Goal: Communication & Community: Answer question/provide support

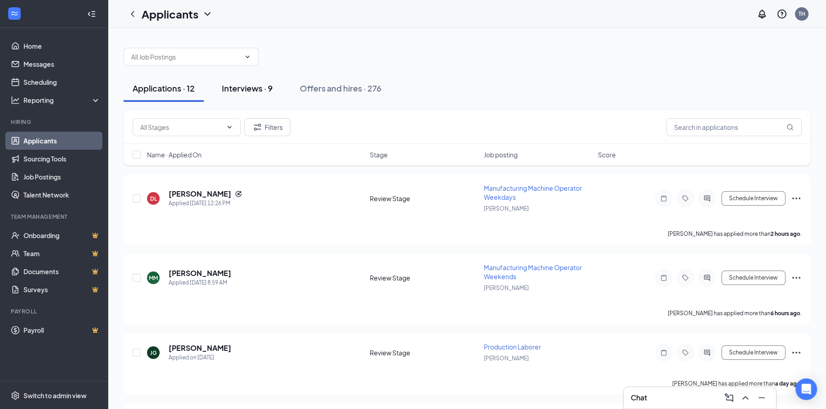
click at [257, 86] on div "Interviews · 9" at bounding box center [247, 87] width 51 height 11
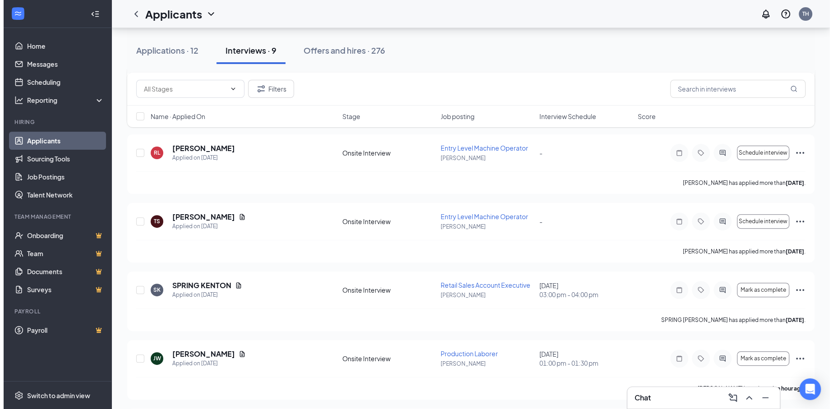
scroll to position [180, 0]
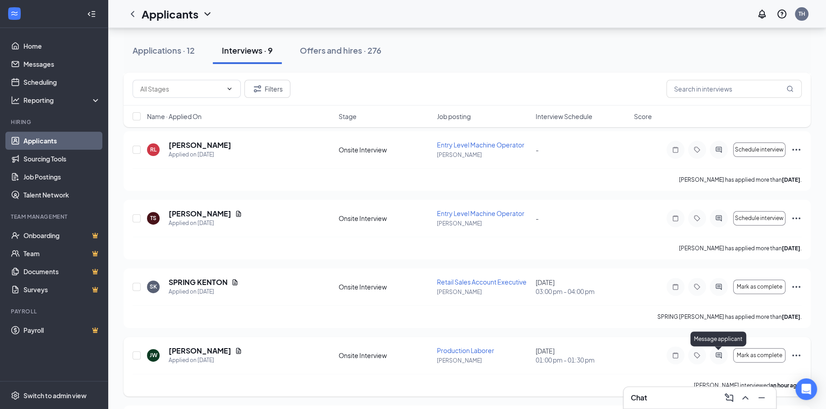
click at [716, 355] on icon "ActiveChat" at bounding box center [718, 355] width 11 height 7
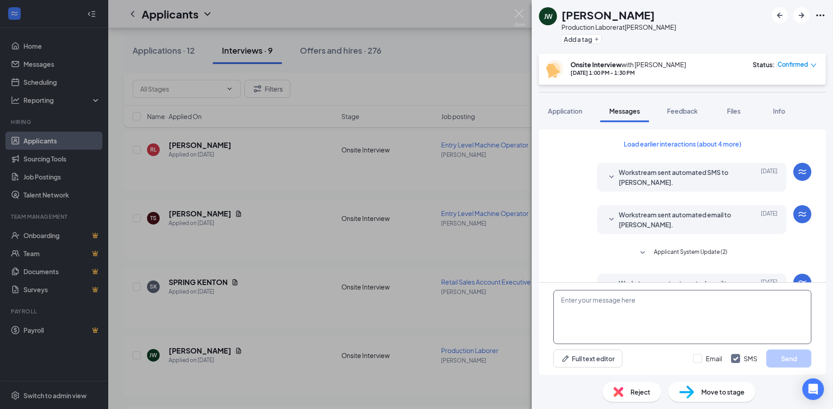
click at [585, 317] on textarea at bounding box center [682, 317] width 258 height 54
type textarea "G"
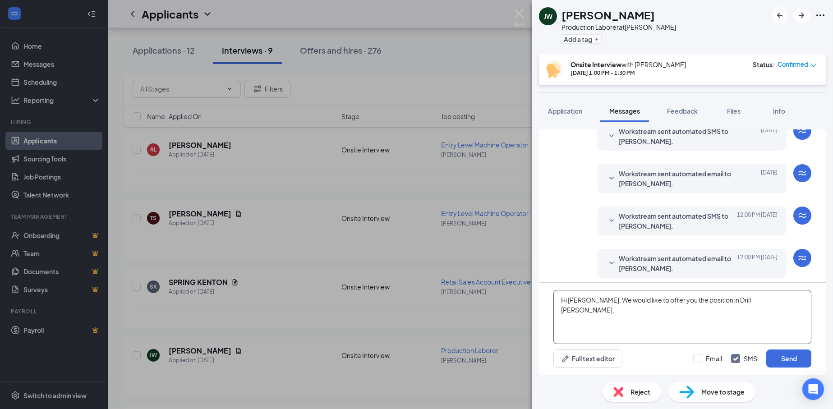
scroll to position [240, 0]
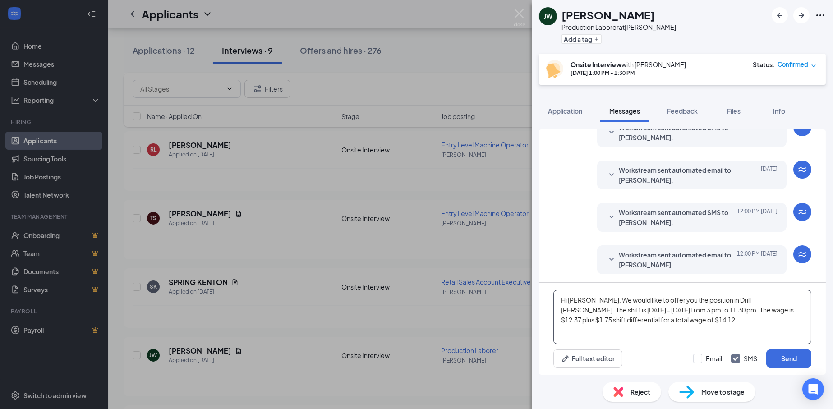
click at [639, 316] on textarea "Hi [PERSON_NAME]. We would like to offer you the position in Drill [PERSON_NAME…" at bounding box center [682, 317] width 258 height 54
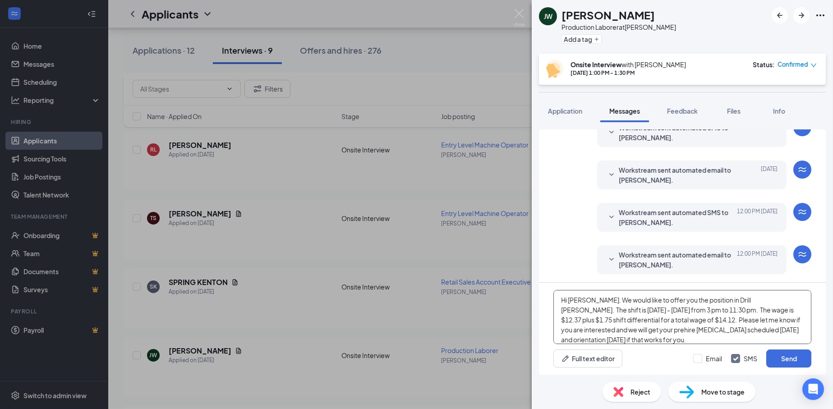
type textarea "Hi [PERSON_NAME]. We would like to offer you the position in Drill [PERSON_NAME…"
click at [700, 363] on div "Email SMS Send" at bounding box center [752, 358] width 118 height 18
click at [698, 360] on input "Email" at bounding box center [707, 358] width 29 height 9
checkbox input "true"
click at [797, 351] on button "Send" at bounding box center [788, 358] width 45 height 18
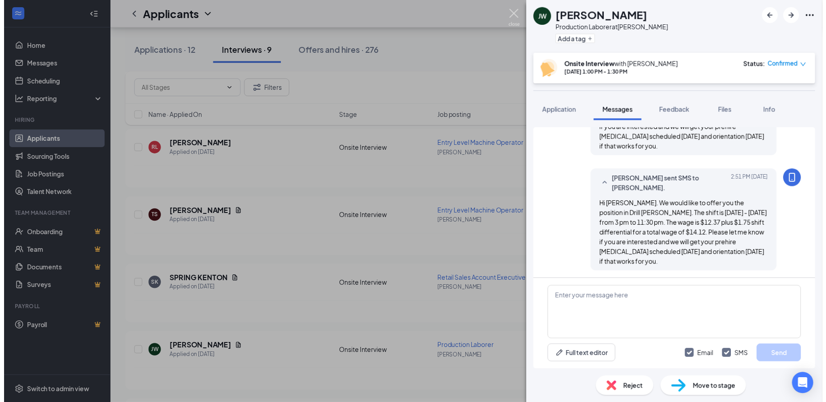
scroll to position [475, 0]
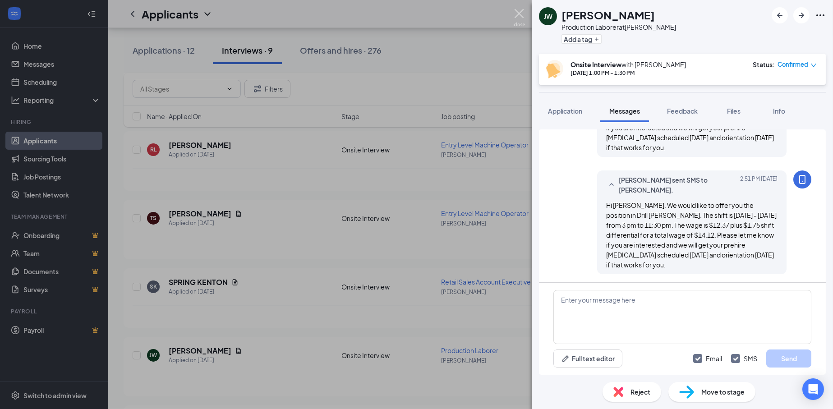
click at [516, 12] on img at bounding box center [518, 18] width 11 height 18
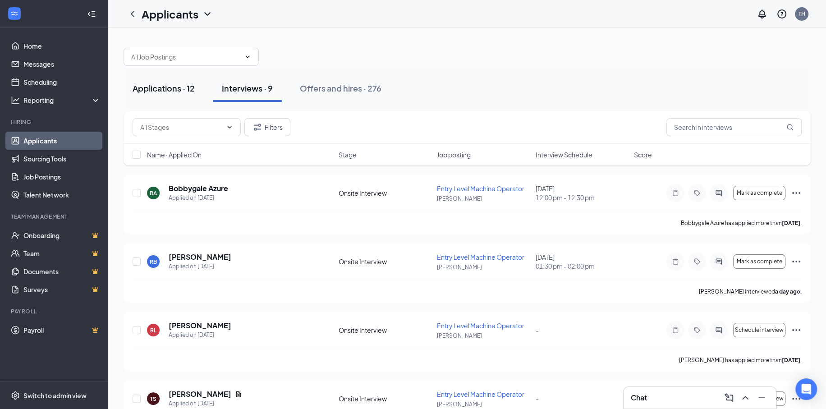
click at [167, 93] on div "Applications · 12" at bounding box center [164, 87] width 62 height 11
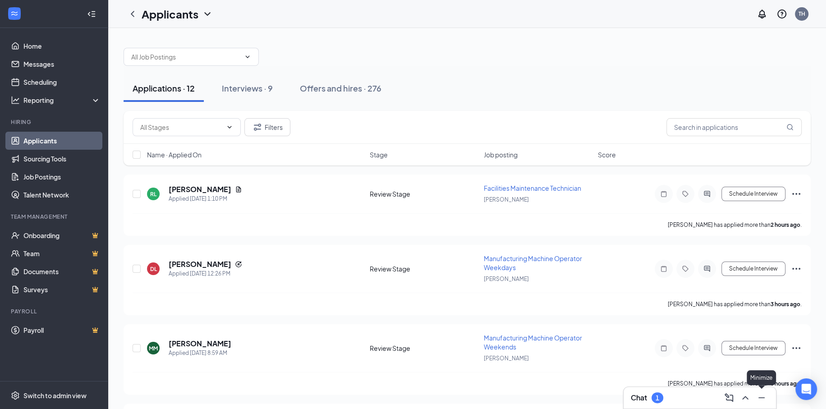
click at [748, 394] on icon "ChevronUp" at bounding box center [745, 397] width 11 height 11
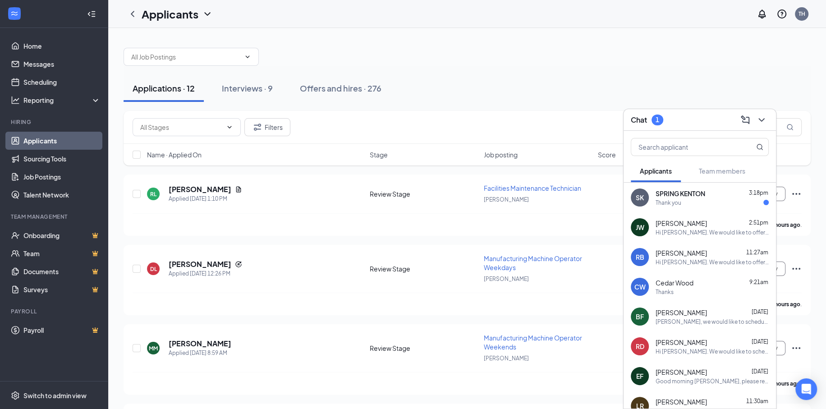
click at [672, 199] on div "Thank you" at bounding box center [668, 203] width 26 height 8
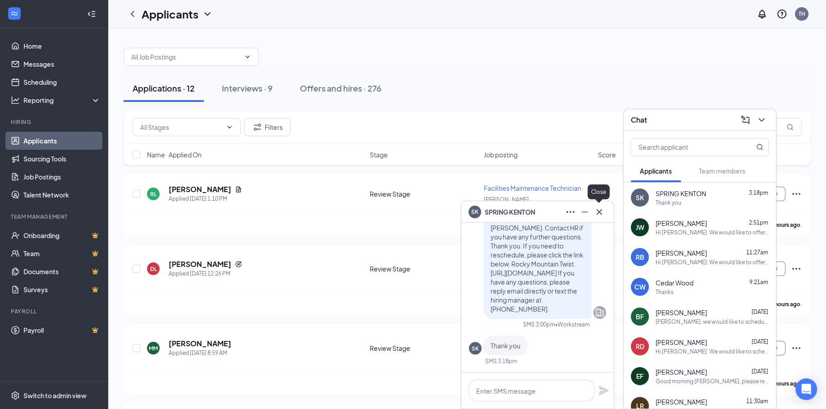
click at [597, 211] on icon "Cross" at bounding box center [599, 211] width 11 height 11
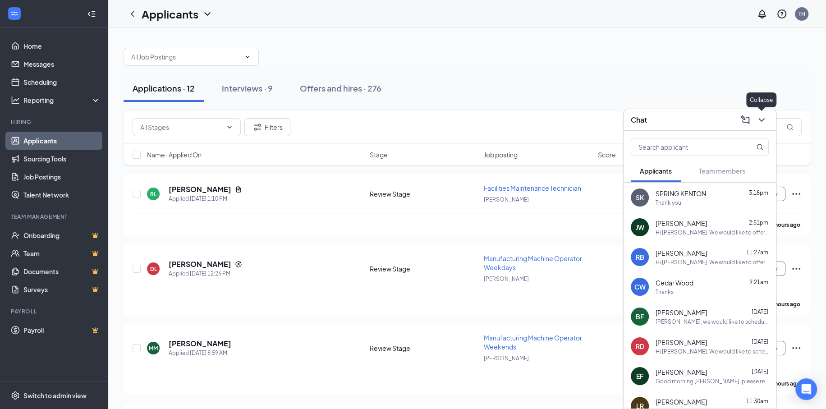
click at [766, 120] on button at bounding box center [761, 120] width 14 height 14
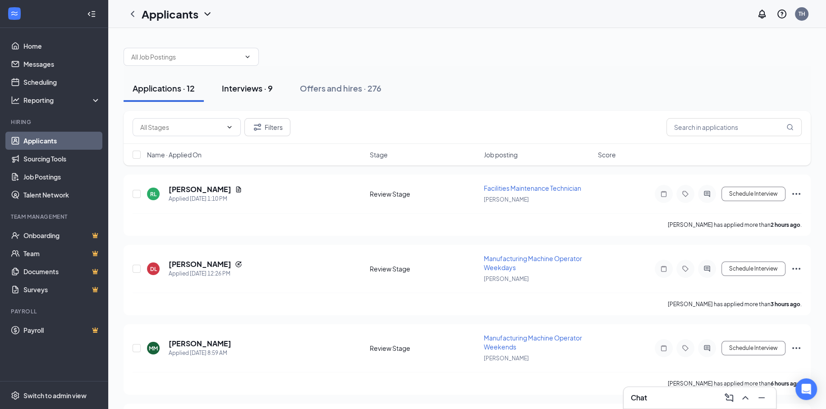
click at [247, 91] on div "Interviews · 9" at bounding box center [247, 87] width 51 height 11
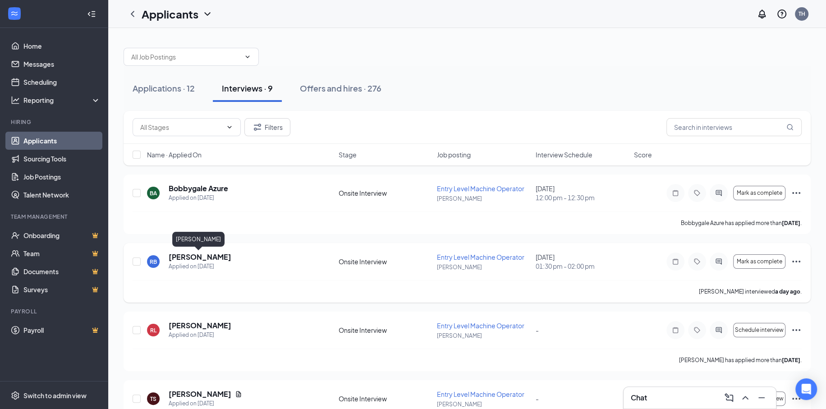
click at [209, 258] on h5 "[PERSON_NAME]" at bounding box center [200, 257] width 63 height 10
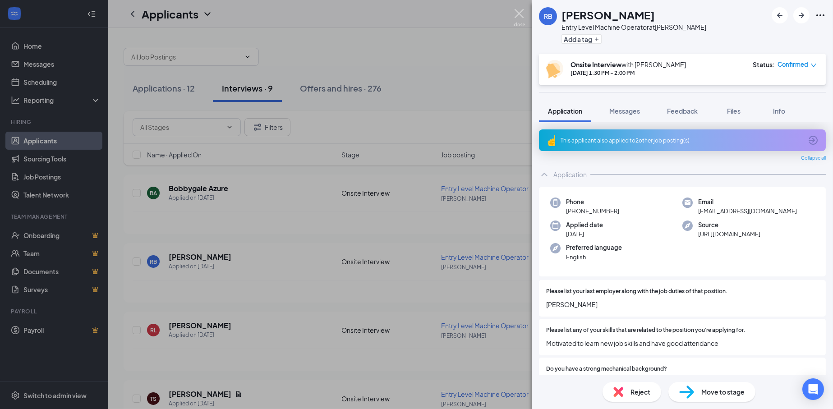
click at [517, 16] on img at bounding box center [518, 18] width 11 height 18
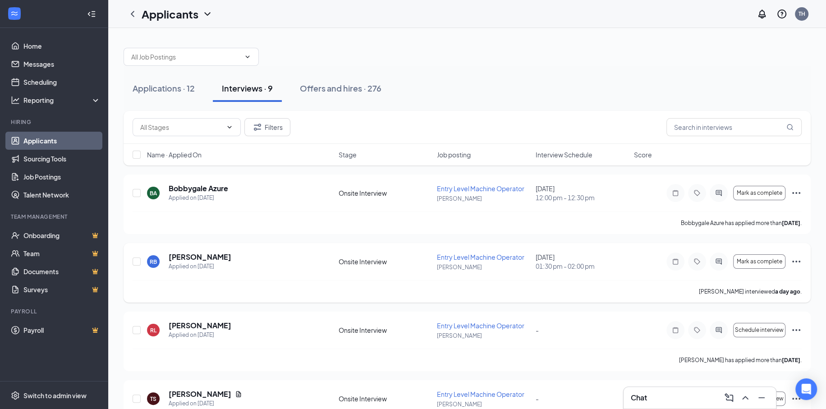
click at [717, 263] on icon "ActiveChat" at bounding box center [718, 261] width 11 height 7
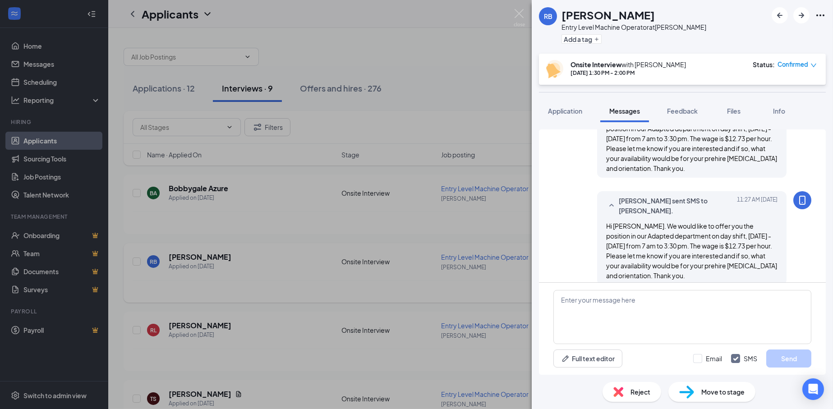
scroll to position [558, 0]
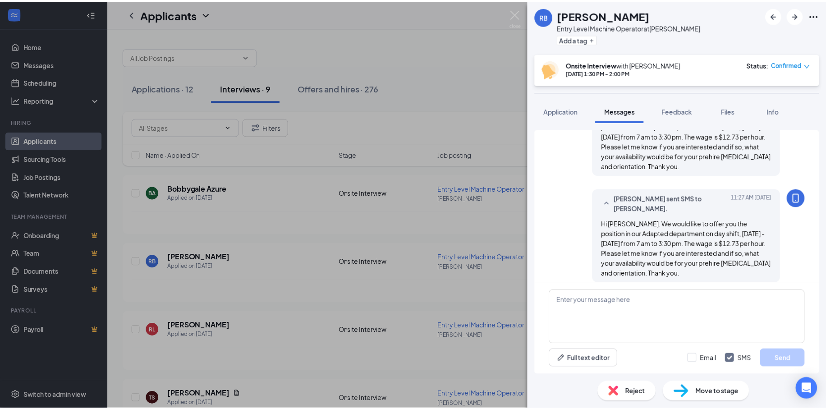
scroll to position [558, 0]
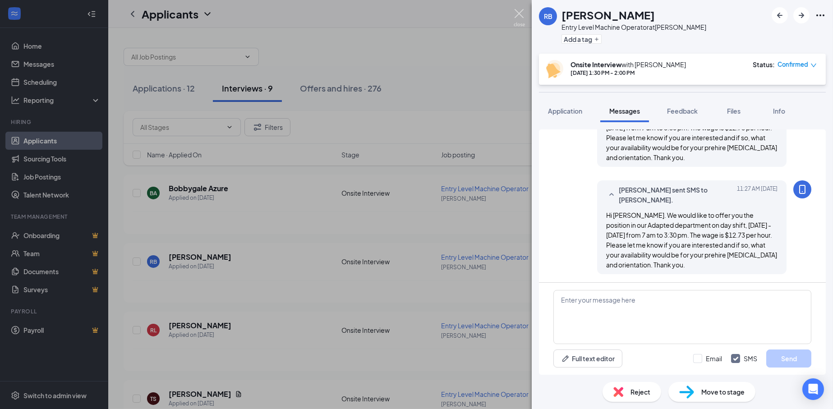
click at [515, 12] on img at bounding box center [518, 18] width 11 height 18
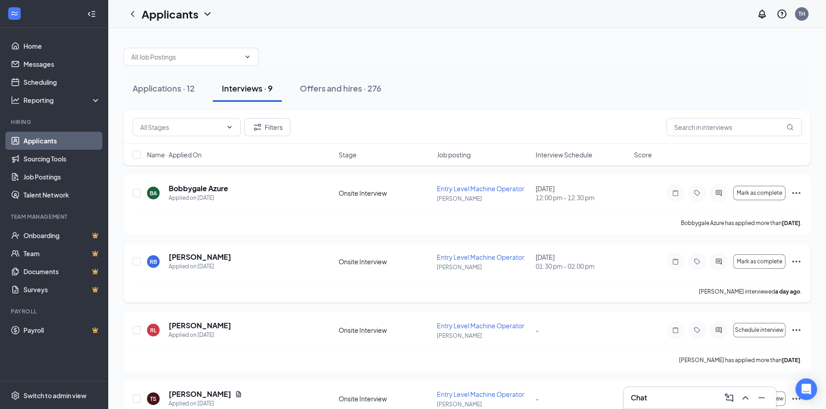
click at [795, 258] on icon "Ellipses" at bounding box center [796, 261] width 11 height 11
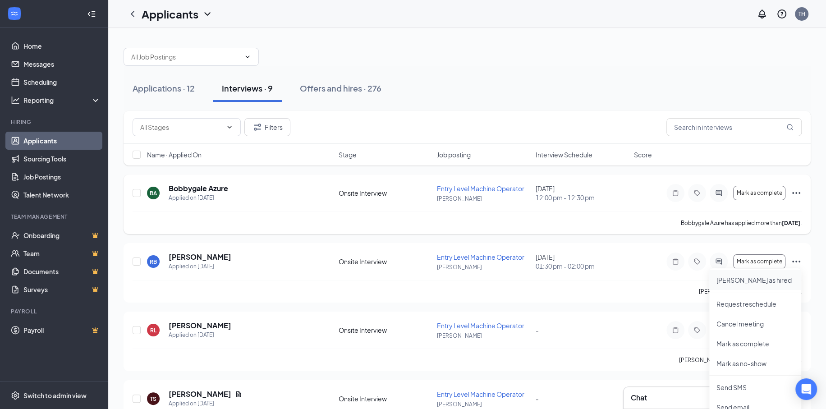
click at [751, 279] on p "[PERSON_NAME] as hired" at bounding box center [755, 279] width 78 height 9
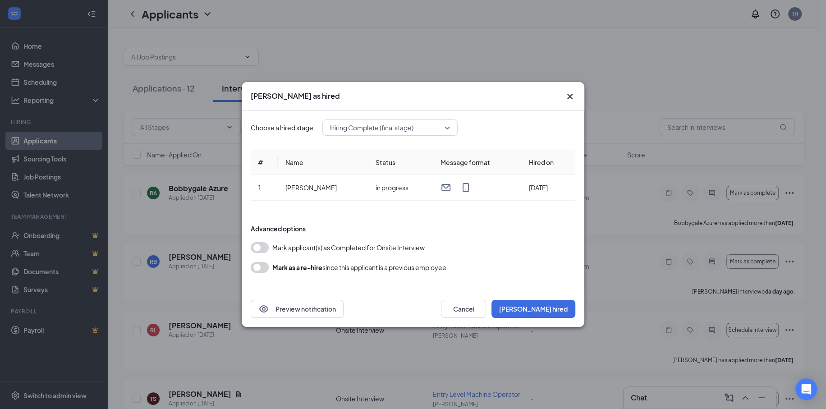
click at [253, 243] on button "button" at bounding box center [260, 247] width 18 height 11
click at [565, 312] on button "[PERSON_NAME] hired" at bounding box center [533, 309] width 84 height 18
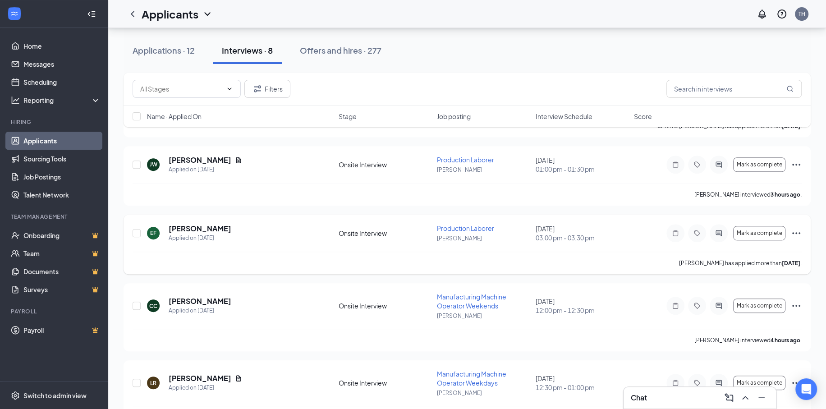
scroll to position [402, 0]
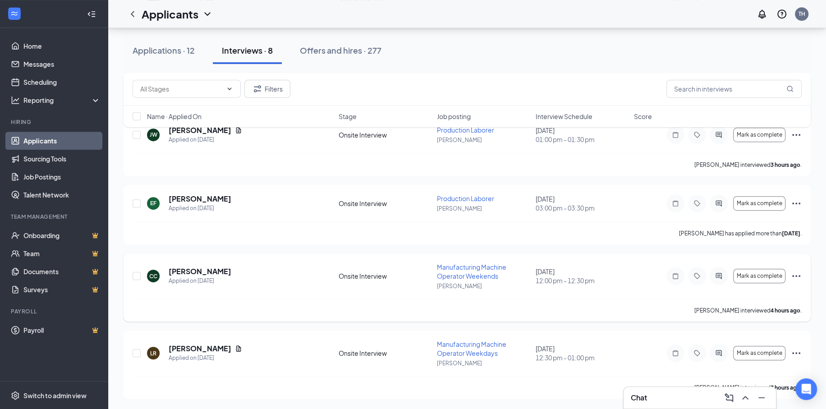
click at [792, 276] on icon "Ellipses" at bounding box center [796, 275] width 11 height 11
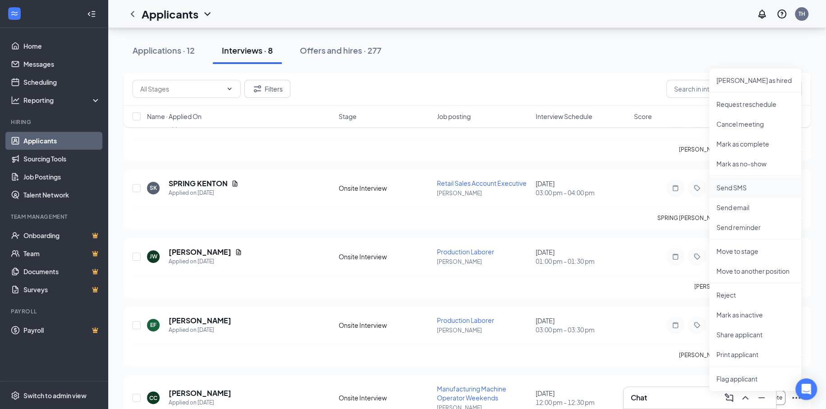
scroll to position [266, 0]
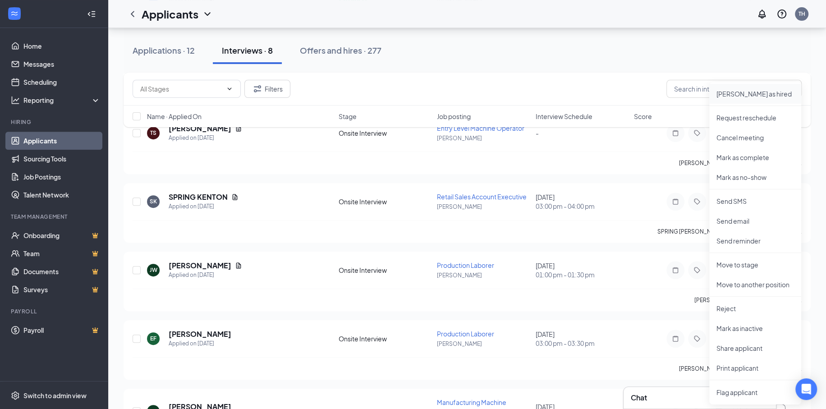
click at [749, 93] on p "[PERSON_NAME] as hired" at bounding box center [755, 93] width 78 height 9
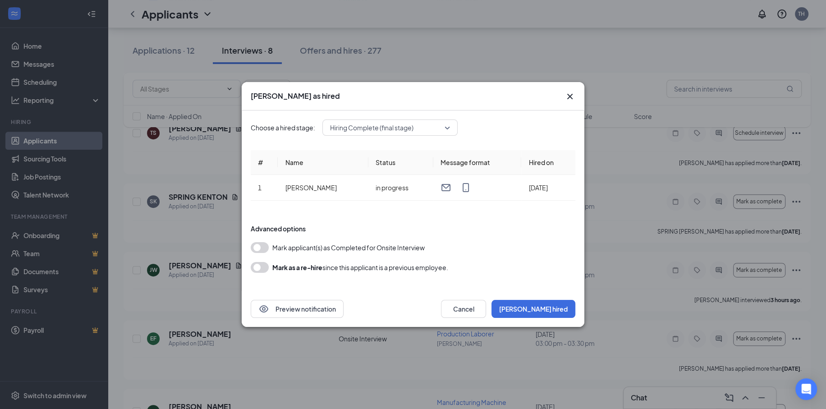
click at [259, 247] on button "button" at bounding box center [260, 247] width 18 height 11
click at [258, 267] on button "button" at bounding box center [260, 267] width 18 height 11
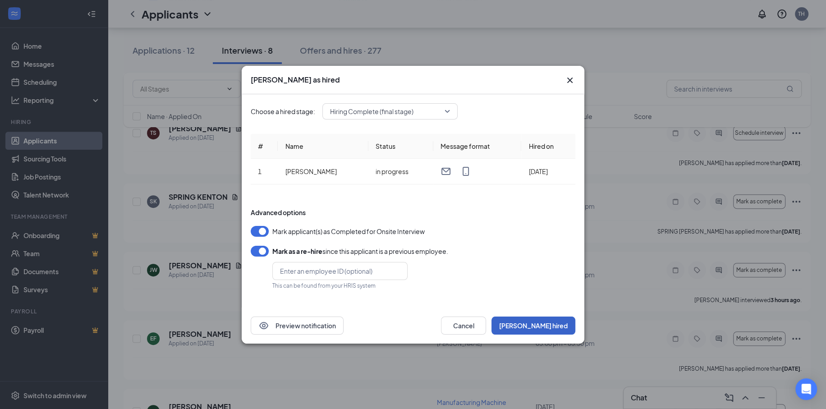
click at [552, 326] on button "[PERSON_NAME] hired" at bounding box center [533, 325] width 84 height 18
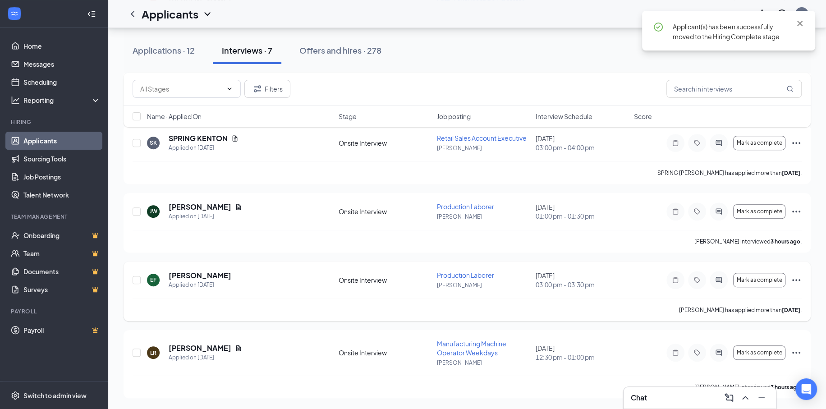
scroll to position [255, 0]
click at [795, 348] on icon "Ellipses" at bounding box center [796, 353] width 11 height 11
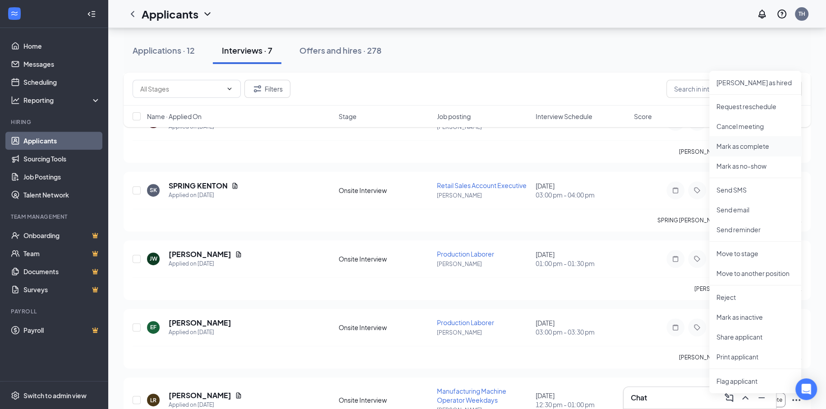
scroll to position [165, 0]
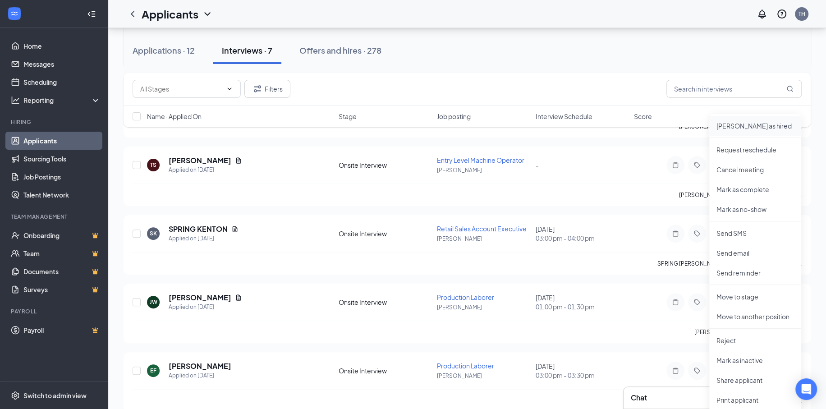
click at [736, 126] on p "[PERSON_NAME] as hired" at bounding box center [755, 125] width 78 height 9
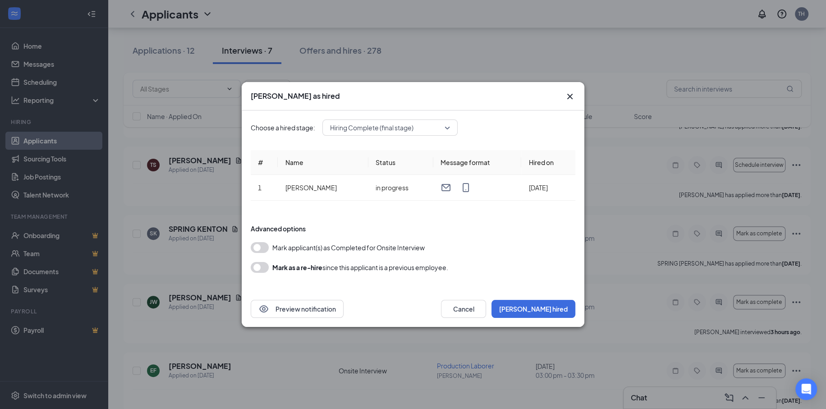
click at [263, 249] on button "button" at bounding box center [260, 247] width 18 height 11
click at [539, 307] on button "[PERSON_NAME] hired" at bounding box center [533, 309] width 84 height 18
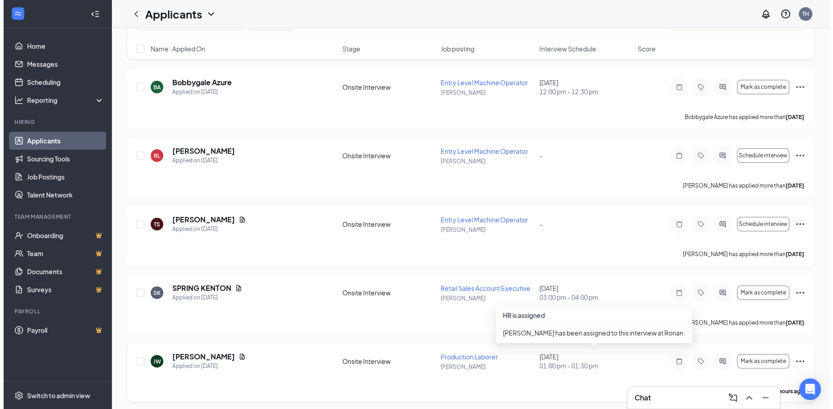
scroll to position [0, 0]
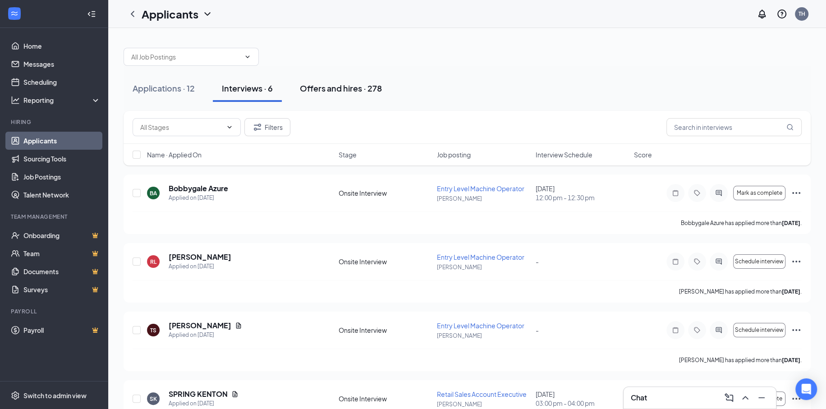
click at [316, 89] on div "Offers and hires · 278" at bounding box center [341, 87] width 82 height 11
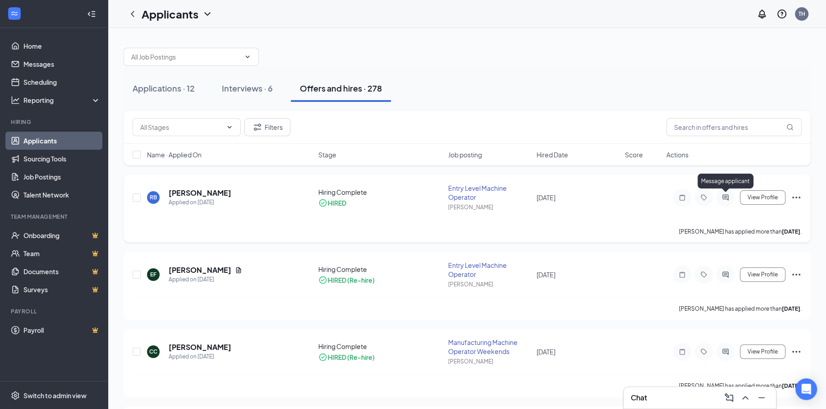
click at [730, 198] on icon "ActiveChat" at bounding box center [725, 197] width 11 height 7
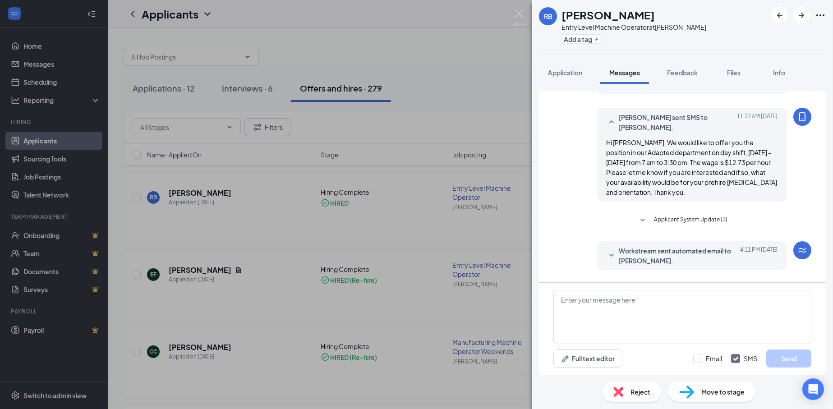
scroll to position [262, 0]
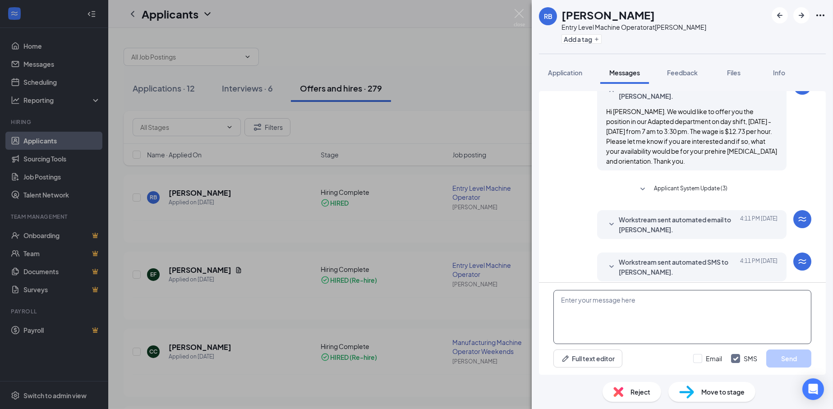
click at [648, 301] on textarea at bounding box center [682, 317] width 258 height 54
type textarea "F"
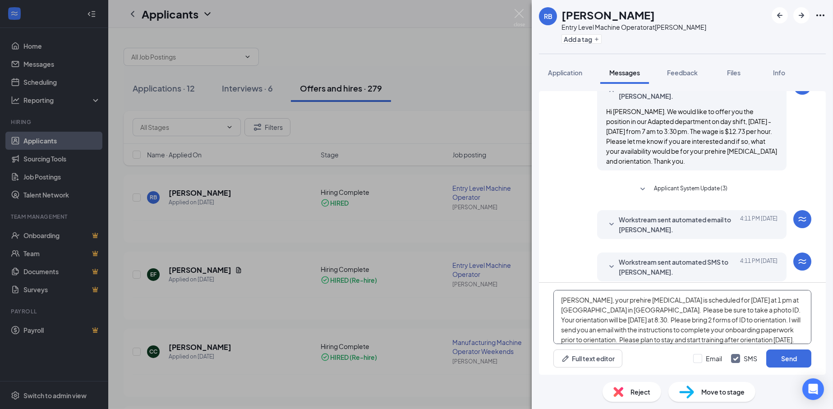
scroll to position [10, 0]
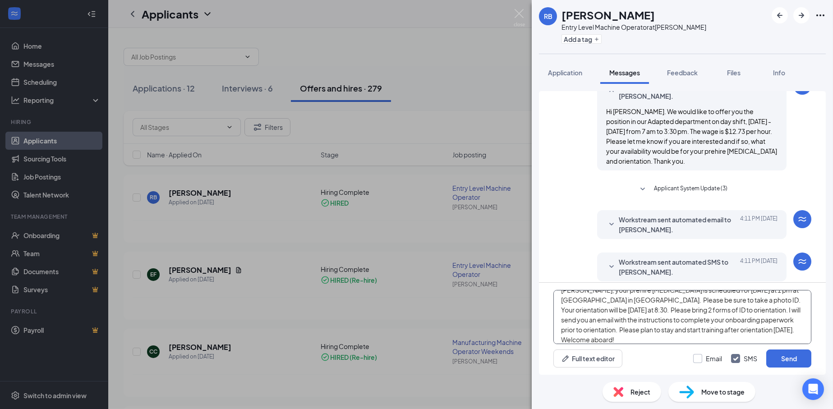
type textarea "[PERSON_NAME], your prehire [MEDICAL_DATA] is scheduled for [DATE] at 1 pm at […"
click at [699, 358] on input "Email" at bounding box center [707, 358] width 29 height 9
checkbox input "true"
click at [789, 360] on button "Send" at bounding box center [788, 358] width 45 height 18
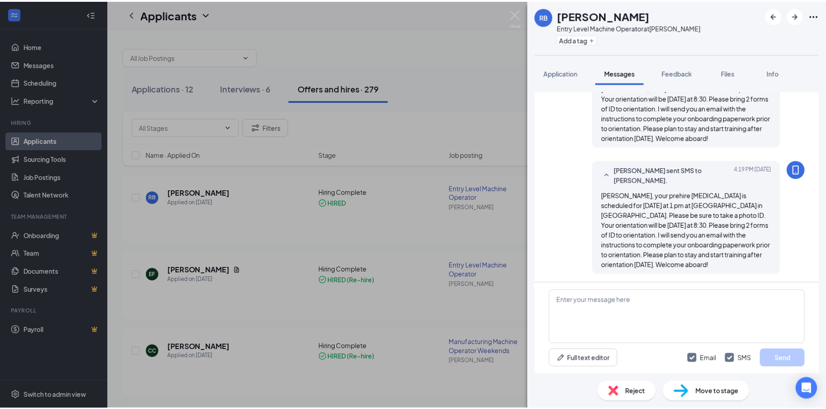
scroll to position [609, 0]
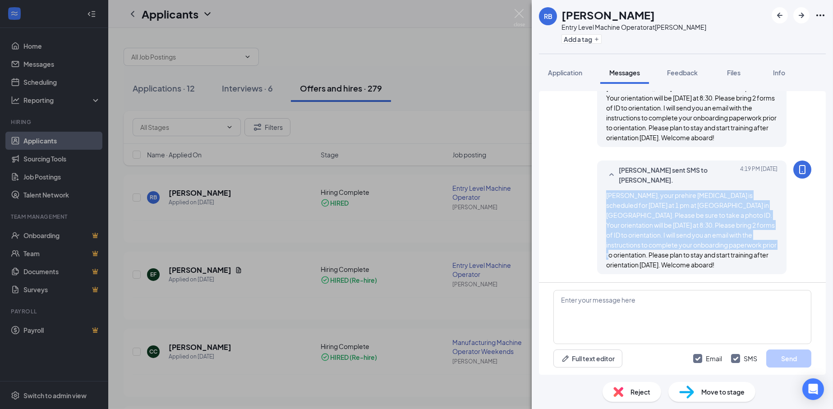
drag, startPoint x: 600, startPoint y: 192, endPoint x: 728, endPoint y: 247, distance: 139.1
click at [728, 247] on span "[PERSON_NAME], your prehire [MEDICAL_DATA] is scheduled for [DATE] at 1 pm at […" at bounding box center [691, 230] width 170 height 78
copy span "[PERSON_NAME], your prehire [MEDICAL_DATA] is scheduled for [DATE] at 1 pm at […"
click at [522, 14] on img at bounding box center [518, 18] width 11 height 18
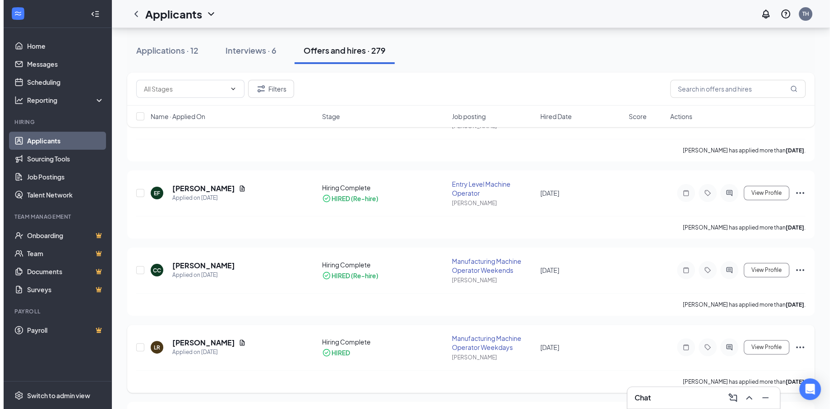
scroll to position [90, 0]
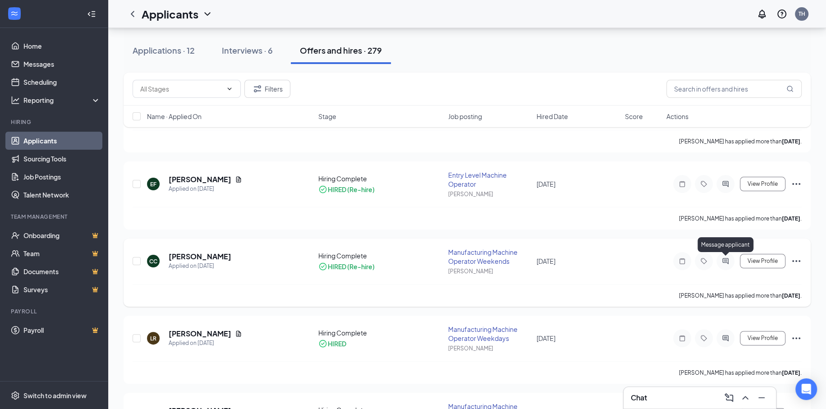
click at [728, 262] on icon "ActiveChat" at bounding box center [725, 261] width 6 height 6
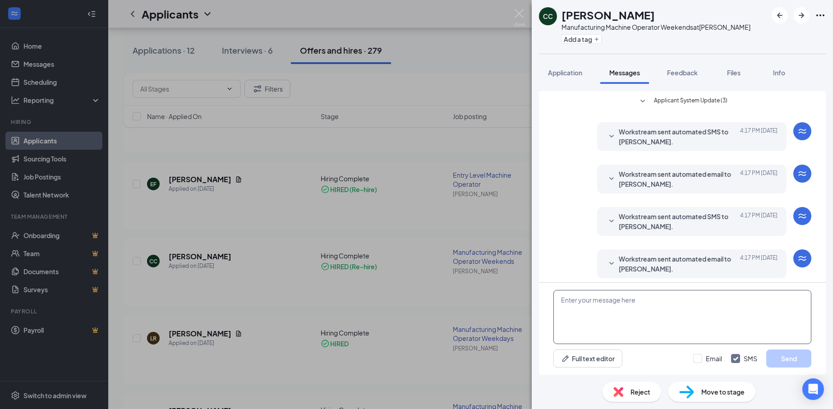
scroll to position [160, 0]
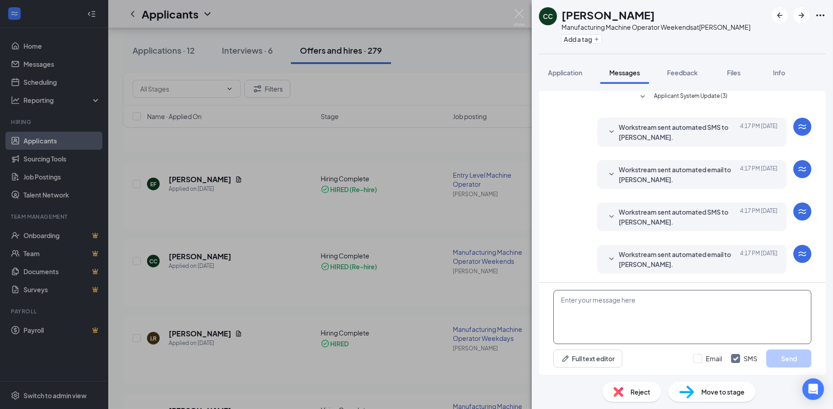
click at [620, 315] on textarea at bounding box center [682, 317] width 258 height 54
paste textarea "[PERSON_NAME], your prehire [MEDICAL_DATA] is scheduled for [DATE] at 1 pm at […"
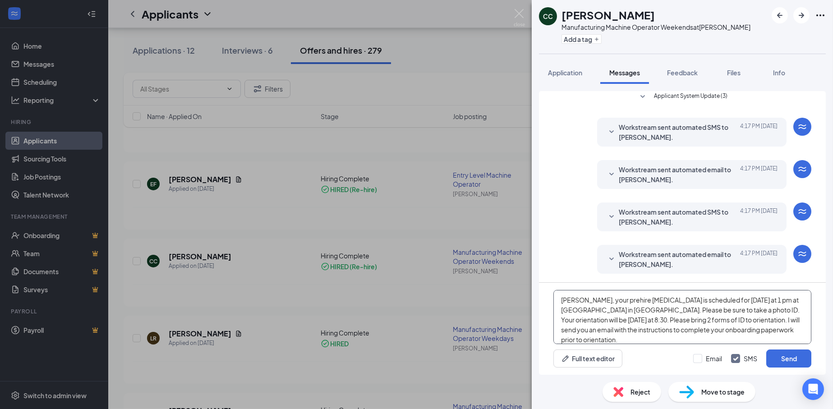
drag, startPoint x: 586, startPoint y: 298, endPoint x: 558, endPoint y: 301, distance: 28.1
click at [558, 301] on textarea "[PERSON_NAME], your prehire [MEDICAL_DATA] is scheduled for [DATE] at 1 pm at […" at bounding box center [682, 317] width 258 height 54
drag, startPoint x: 696, startPoint y: 299, endPoint x: 712, endPoint y: 299, distance: 15.8
click at [712, 299] on textarea "Cariss, your prehire [MEDICAL_DATA] is scheduled for [DATE] at 1 pm at [GEOGRAP…" at bounding box center [682, 317] width 258 height 54
drag, startPoint x: 747, startPoint y: 299, endPoint x: 741, endPoint y: 299, distance: 6.8
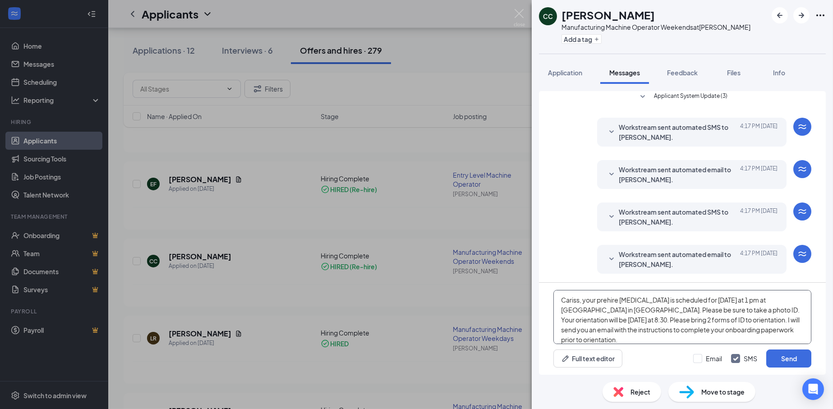
click at [741, 299] on textarea "Cariss, your prehire [MEDICAL_DATA] is scheduled for [DATE] at 1 pm at [GEOGRAP…" at bounding box center [682, 317] width 258 height 54
click at [721, 313] on textarea "Cariss, your prehire [MEDICAL_DATA] is scheduled for [DATE] at 9am at [GEOGRAPH…" at bounding box center [682, 317] width 258 height 54
drag, startPoint x: 559, startPoint y: 319, endPoint x: 605, endPoint y: 319, distance: 45.5
click at [605, 319] on textarea "Cariss, your prehire [MEDICAL_DATA] is scheduled for [DATE] at 9am at [GEOGRAPH…" at bounding box center [682, 317] width 258 height 54
click at [668, 334] on textarea "Cariss, your prehire [MEDICAL_DATA] is scheduled for [DATE] at 9am at [GEOGRAPH…" at bounding box center [682, 317] width 258 height 54
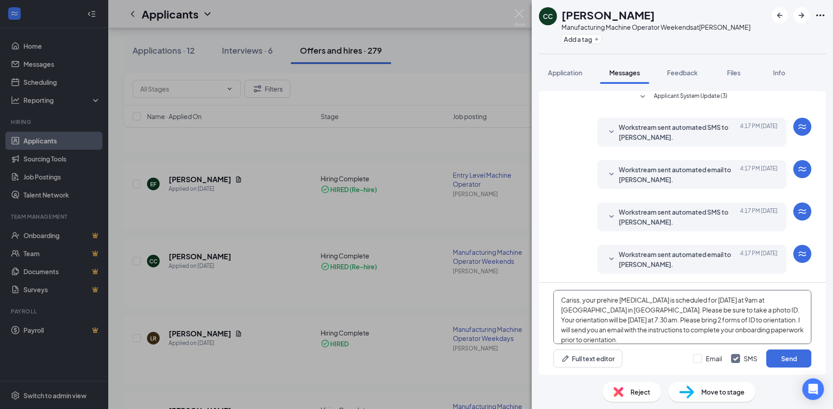
click at [577, 299] on textarea "Cariss, your prehire [MEDICAL_DATA] is scheduled for [DATE] at 9am at [GEOGRAPH…" at bounding box center [682, 317] width 258 height 54
click at [578, 299] on textarea "Cariss, your prehire [MEDICAL_DATA] is scheduled for [DATE] at 9am at [GEOGRAPH…" at bounding box center [682, 317] width 258 height 54
drag, startPoint x: 611, startPoint y: 338, endPoint x: 557, endPoint y: 297, distance: 68.5
click at [557, 297] on textarea "[PERSON_NAME], your prehire [MEDICAL_DATA] is scheduled for [DATE] at 9am at [G…" at bounding box center [682, 317] width 258 height 54
click at [644, 339] on textarea "[PERSON_NAME], your prehire [MEDICAL_DATA] is scheduled for [DATE] at 9am at [G…" at bounding box center [682, 317] width 258 height 54
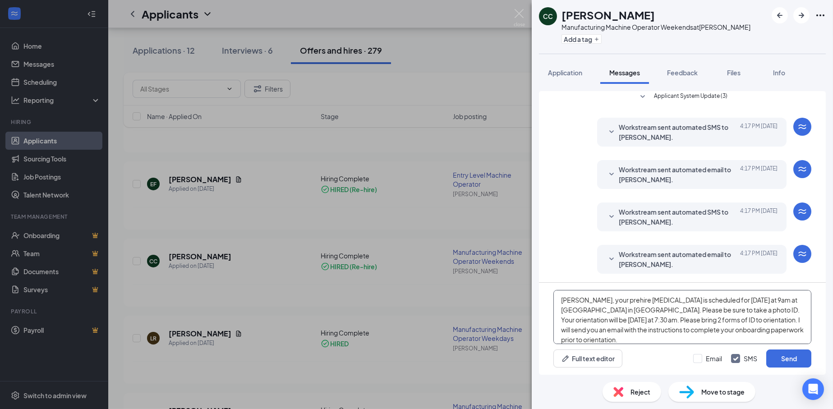
type textarea "[PERSON_NAME], your prehire [MEDICAL_DATA] is scheduled for [DATE] at 9am at [G…"
click at [781, 358] on button "Send" at bounding box center [788, 358] width 45 height 18
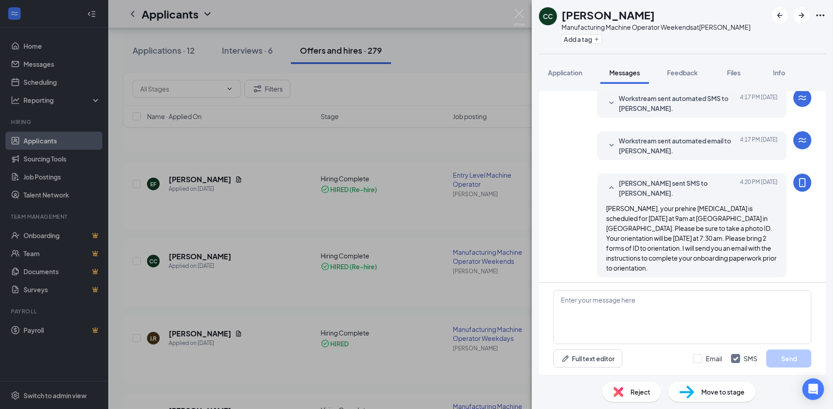
scroll to position [277, 0]
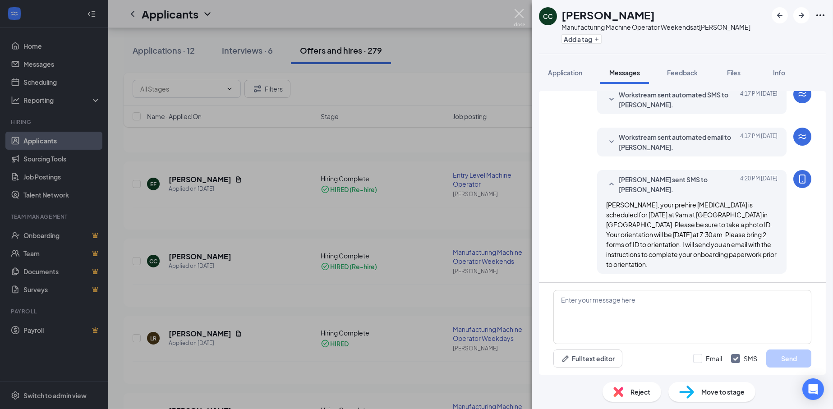
click at [516, 10] on img at bounding box center [518, 18] width 11 height 18
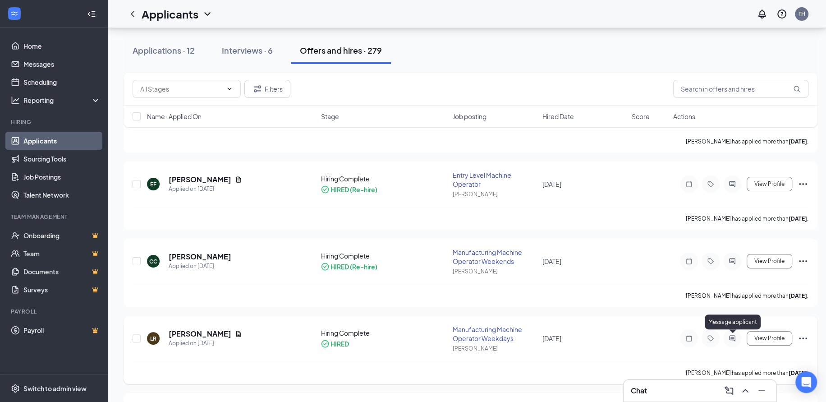
click at [730, 340] on icon "ActiveChat" at bounding box center [732, 337] width 11 height 7
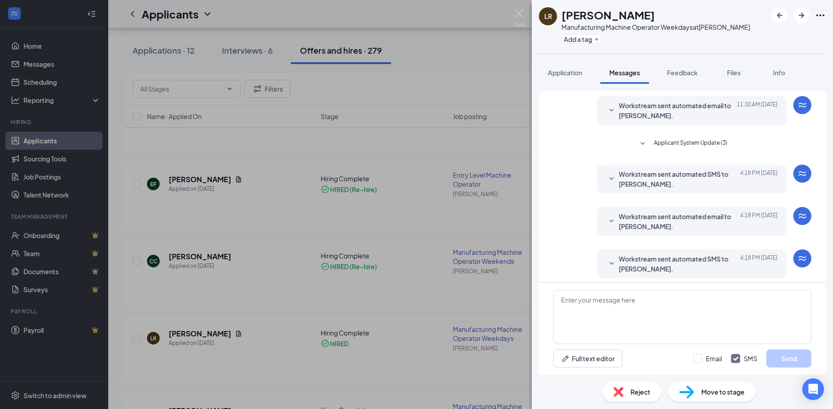
scroll to position [160, 0]
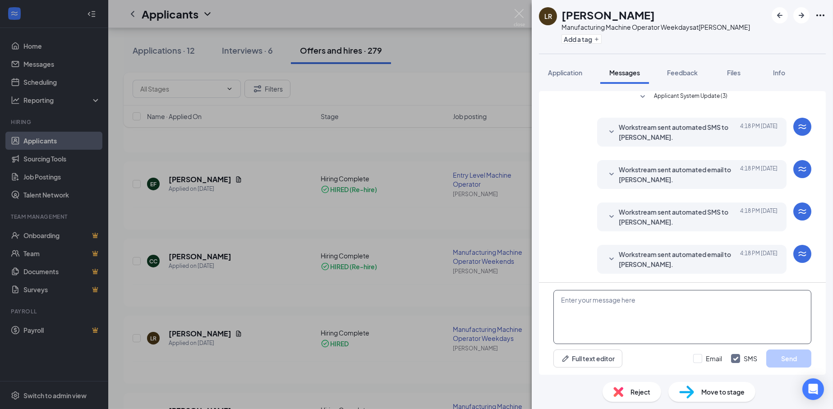
click at [647, 302] on textarea at bounding box center [682, 317] width 258 height 54
paste textarea "[PERSON_NAME], your prehire [MEDICAL_DATA] is scheduled for [DATE] at 9am at [G…"
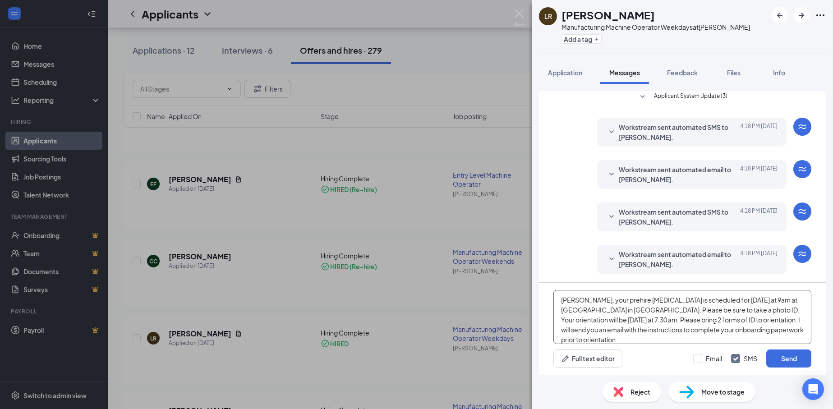
drag, startPoint x: 581, startPoint y: 297, endPoint x: 552, endPoint y: 302, distance: 29.1
click at [552, 302] on div "[PERSON_NAME], your prehire [MEDICAL_DATA] is scheduled for [DATE] at 9am at [G…" at bounding box center [682, 329] width 287 height 92
click at [739, 299] on textarea "Laszlo, your prehire [MEDICAL_DATA] is scheduled for [DATE] at 9am at [GEOGRAPH…" at bounding box center [682, 317] width 258 height 54
click at [673, 334] on textarea "[PERSON_NAME], your prehire [MEDICAL_DATA] is scheduled for [DATE] at 10am at […" at bounding box center [682, 317] width 258 height 54
type textarea "[PERSON_NAME], your prehire [MEDICAL_DATA] is scheduled for [DATE] at 10am at […"
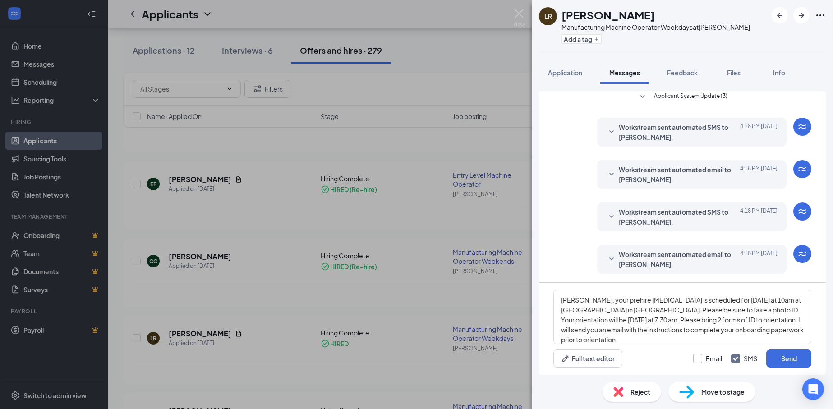
click at [698, 357] on input "Email" at bounding box center [707, 358] width 29 height 9
checkbox input "true"
click at [772, 362] on button "Send" at bounding box center [788, 358] width 45 height 18
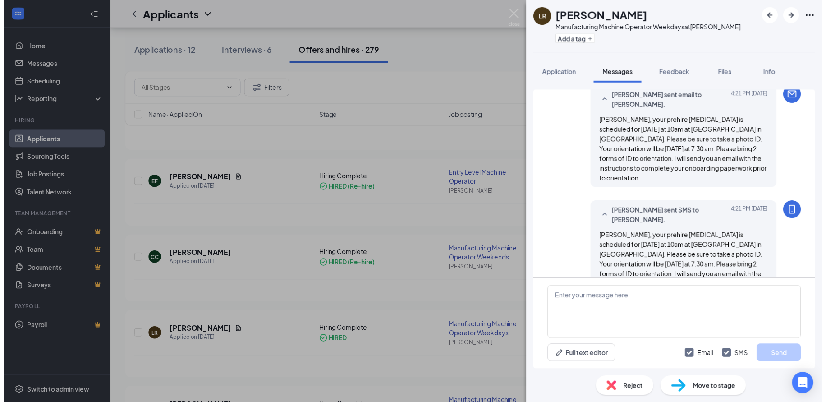
scroll to position [375, 0]
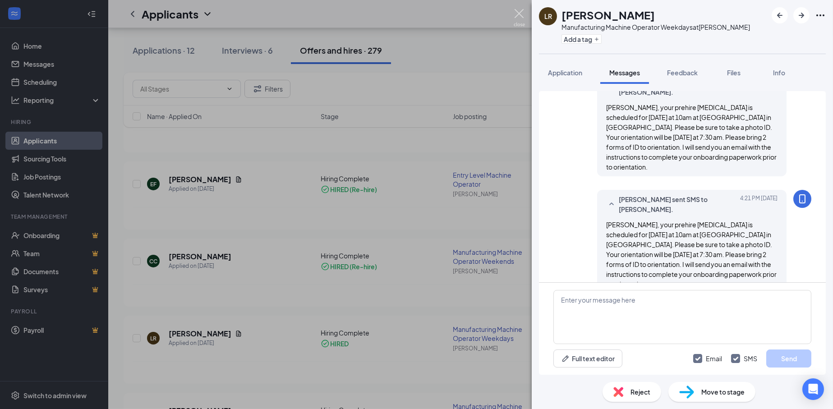
click at [518, 12] on img at bounding box center [518, 18] width 11 height 18
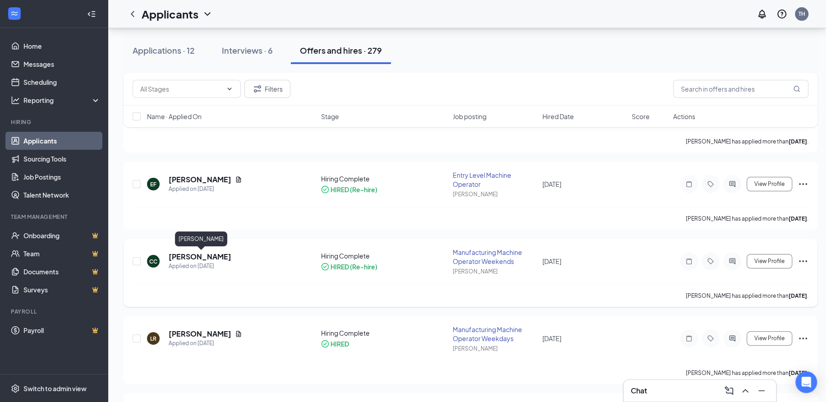
click at [211, 259] on h5 "[PERSON_NAME]" at bounding box center [200, 257] width 63 height 10
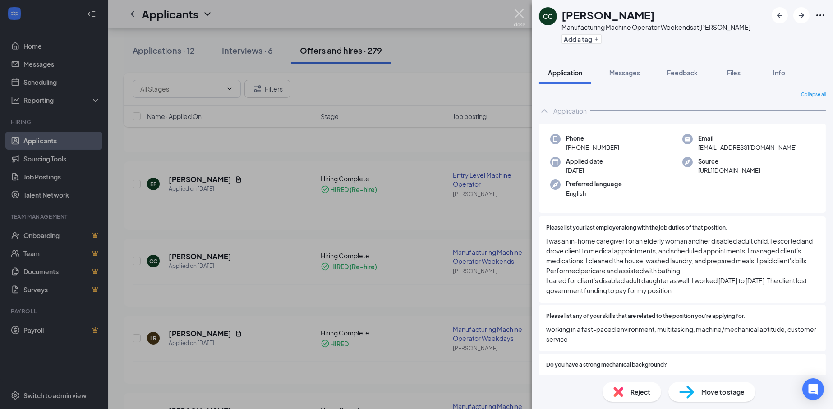
click at [521, 14] on img at bounding box center [518, 18] width 11 height 18
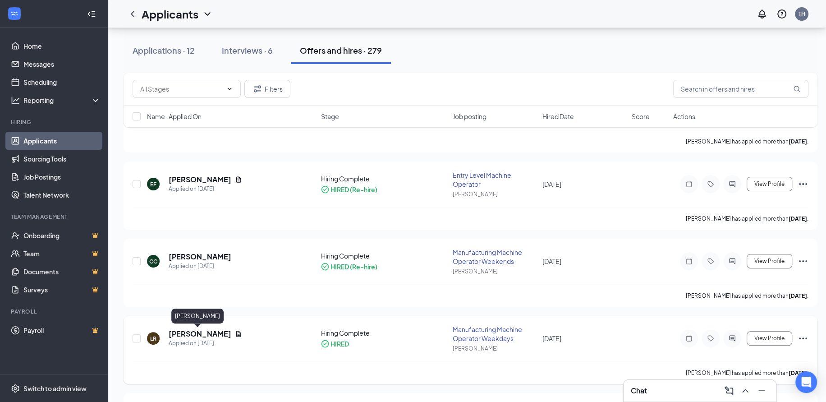
click at [181, 329] on h5 "[PERSON_NAME]" at bounding box center [200, 334] width 63 height 10
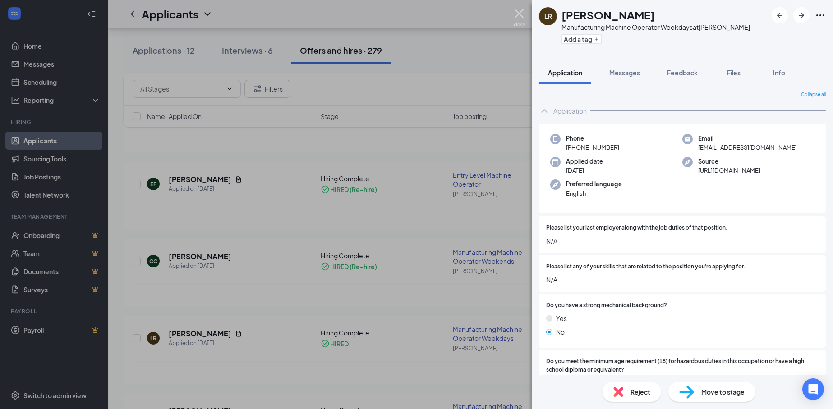
drag, startPoint x: 520, startPoint y: 9, endPoint x: 515, endPoint y: 19, distance: 11.3
click at [520, 9] on img at bounding box center [518, 18] width 11 height 18
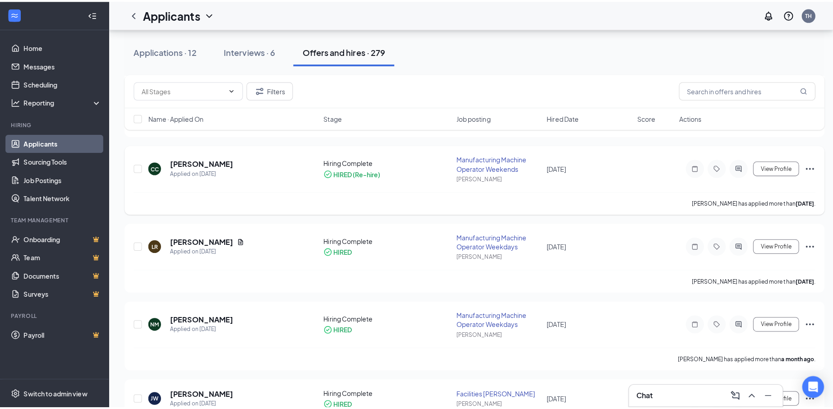
scroll to position [270, 0]
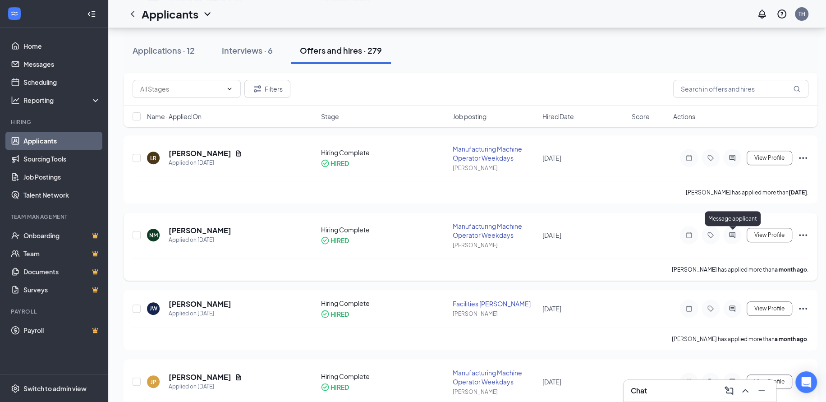
click at [737, 236] on icon "ActiveChat" at bounding box center [732, 234] width 11 height 7
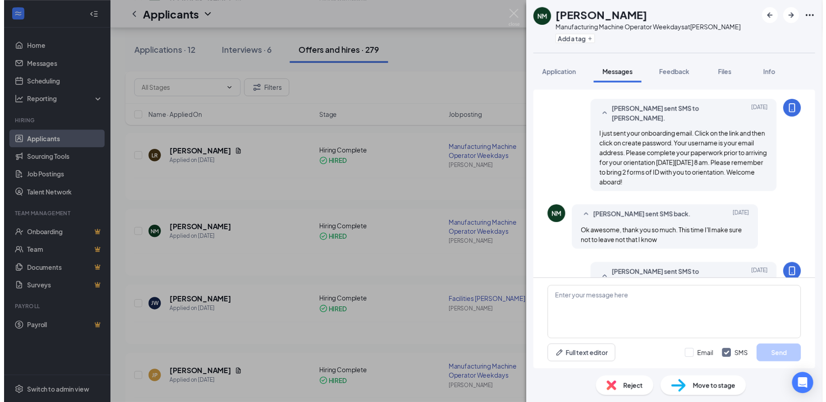
scroll to position [352, 0]
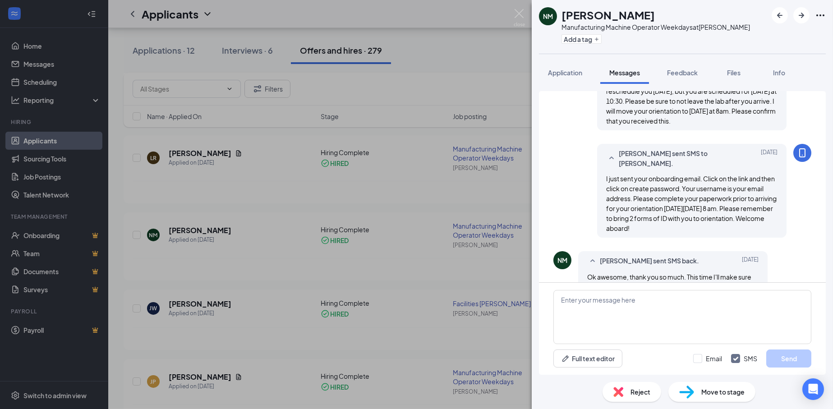
drag, startPoint x: 599, startPoint y: 177, endPoint x: 697, endPoint y: 225, distance: 109.3
click at [697, 225] on div "I just sent your onboarding email. Click on the link and then click on create p…" at bounding box center [691, 203] width 171 height 59
click at [516, 11] on img at bounding box center [518, 18] width 11 height 18
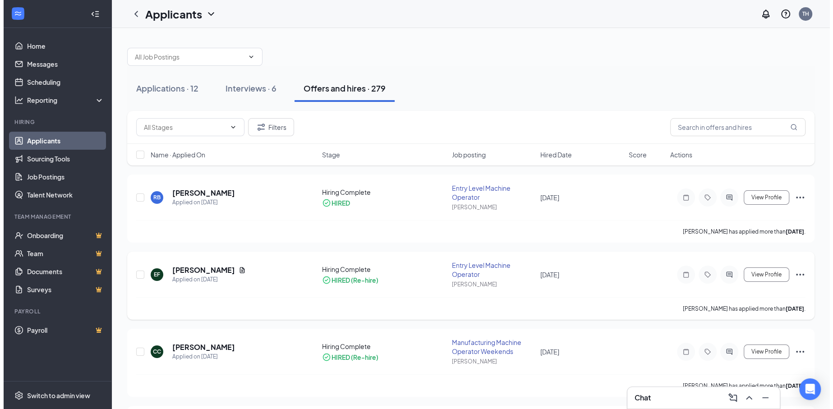
scroll to position [90, 0]
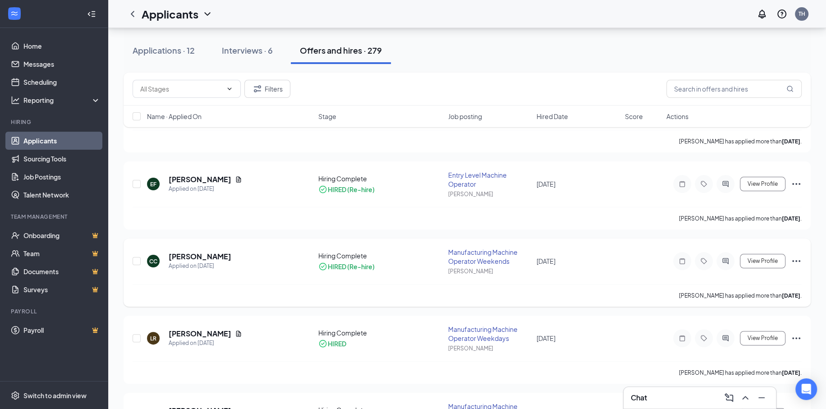
click at [721, 257] on icon "ActiveChat" at bounding box center [725, 260] width 11 height 7
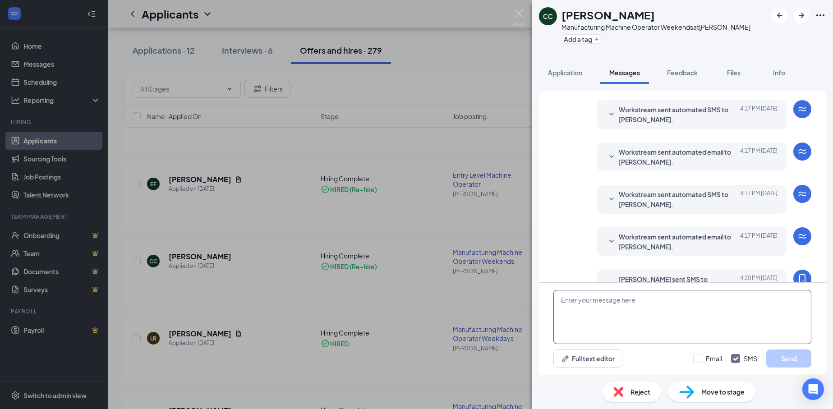
scroll to position [235, 0]
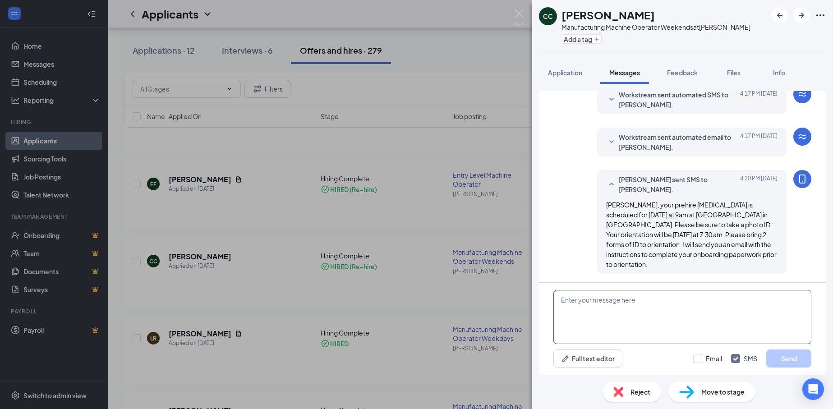
click at [594, 323] on textarea at bounding box center [682, 317] width 258 height 54
paste textarea "I just sent your onboarding email. Click on the link and then click on create p…"
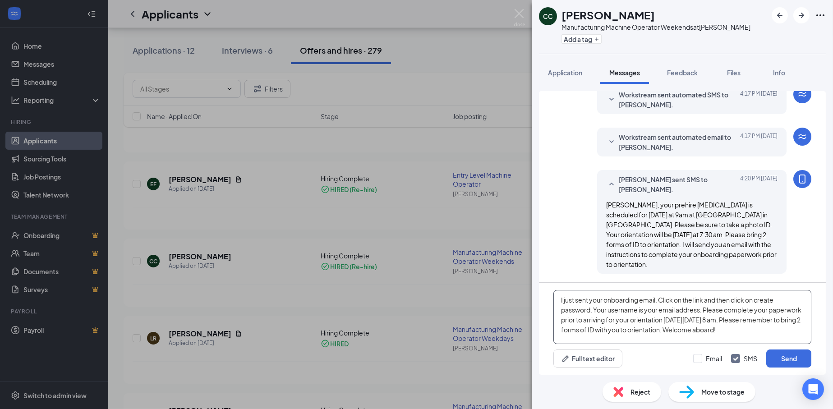
drag, startPoint x: 673, startPoint y: 316, endPoint x: 753, endPoint y: 317, distance: 80.2
click at [753, 317] on textarea "I just sent your onboarding email. Click on the link and then click on create p…" at bounding box center [682, 317] width 258 height 54
drag, startPoint x: 805, startPoint y: 325, endPoint x: 549, endPoint y: 295, distance: 257.8
click at [549, 295] on div "I just sent your onboarding email. Click on the link and then click on create p…" at bounding box center [682, 329] width 287 height 92
type textarea "I just sent your onboarding email. Click on the link and then click on create p…"
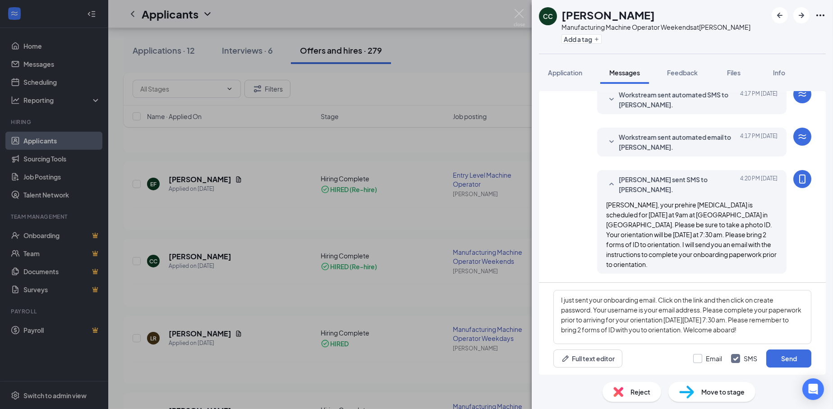
click at [701, 357] on input "Email" at bounding box center [707, 358] width 29 height 9
checkbox input "true"
click at [788, 357] on button "Send" at bounding box center [788, 358] width 45 height 18
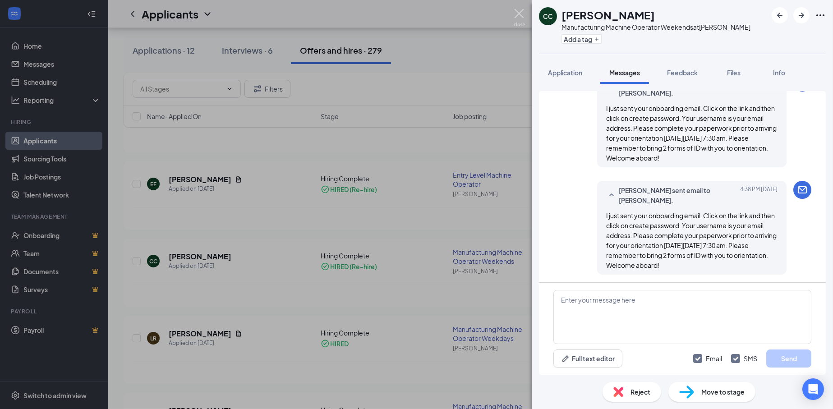
scroll to position [449, 0]
click at [515, 10] on img at bounding box center [518, 18] width 11 height 18
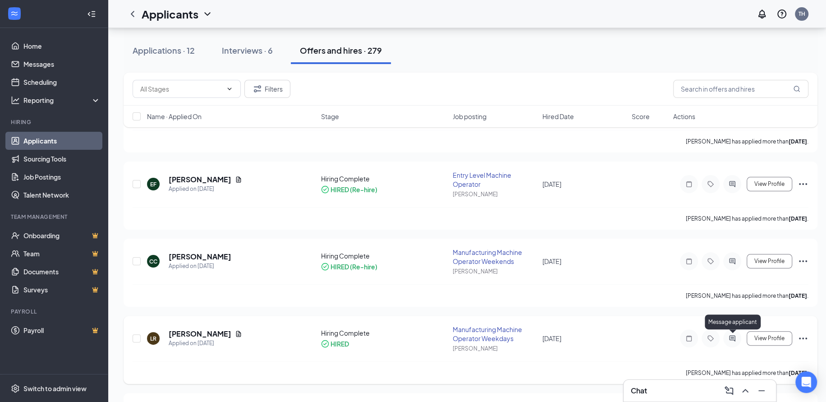
click at [737, 342] on div at bounding box center [732, 338] width 18 height 18
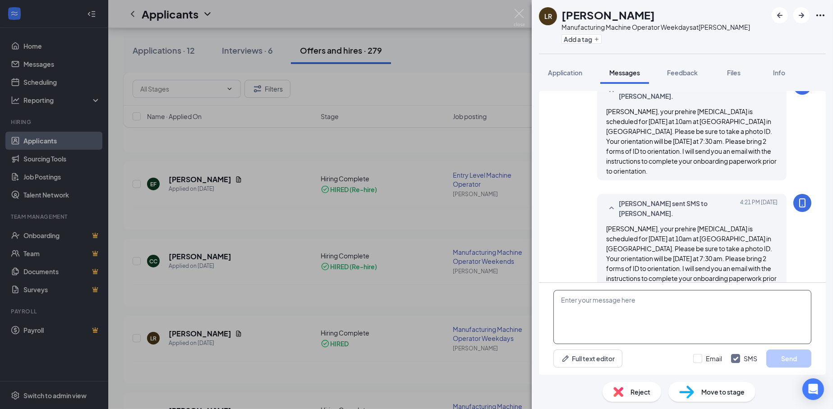
scroll to position [290, 0]
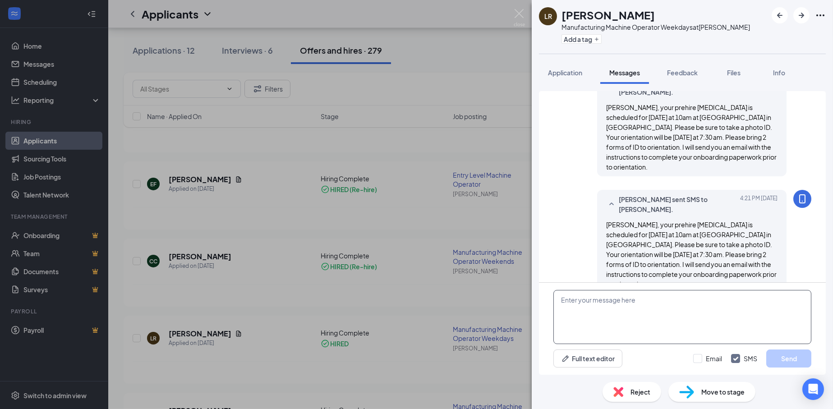
click at [618, 318] on textarea at bounding box center [682, 317] width 258 height 54
paste textarea "I just sent your onboarding email. Click on the link and then click on create p…"
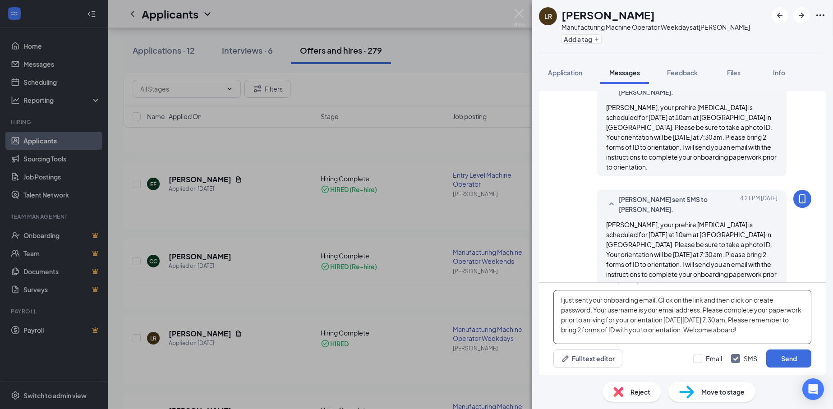
click at [803, 343] on textarea "I just sent your onboarding email. Click on the link and then click on create p…" at bounding box center [682, 317] width 258 height 54
type textarea "I just sent your onboarding email. Click on the link and then click on create p…"
click at [693, 351] on div "Email SMS Send" at bounding box center [752, 358] width 118 height 18
click at [696, 355] on input "Email" at bounding box center [707, 358] width 29 height 9
checkbox input "true"
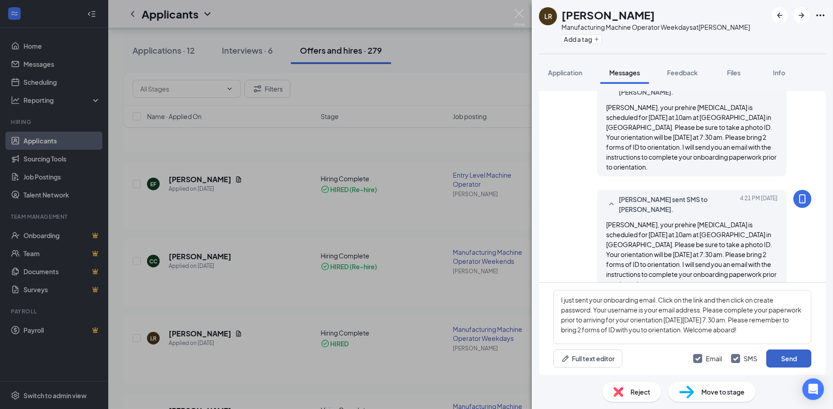
click at [775, 357] on button "Send" at bounding box center [788, 358] width 45 height 18
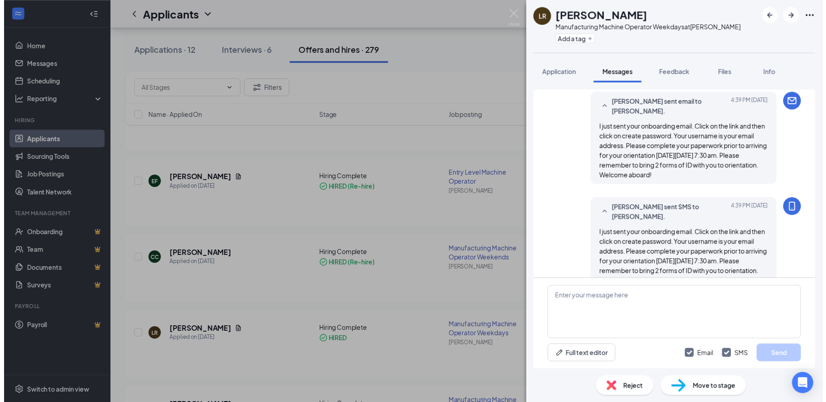
scroll to position [504, 0]
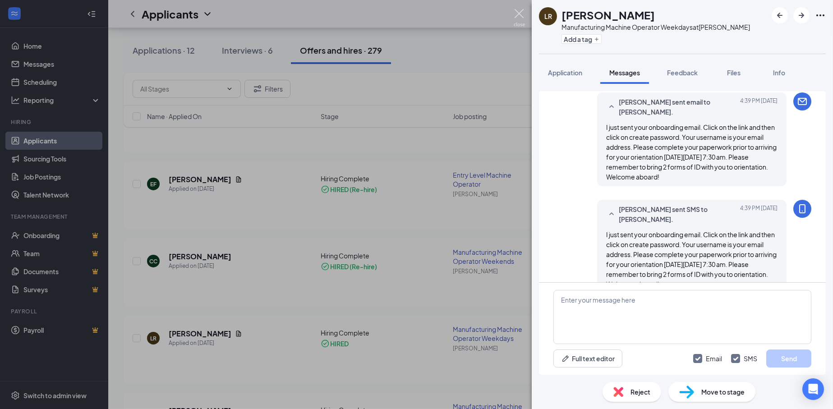
click at [520, 9] on img at bounding box center [518, 18] width 11 height 18
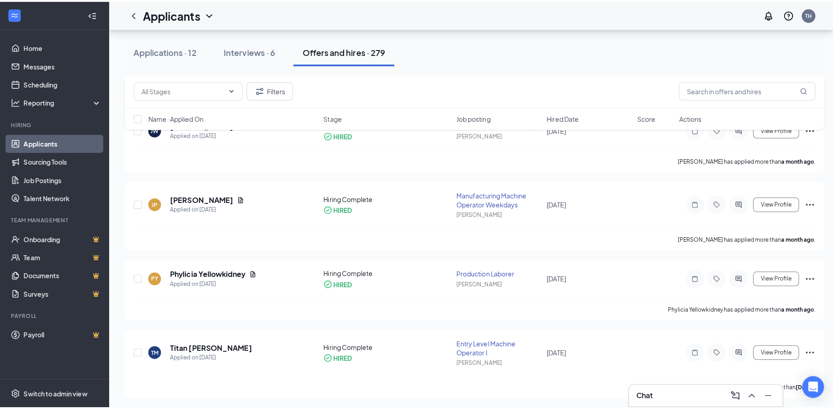
scroll to position [451, 0]
click at [730, 201] on icon "ActiveChat" at bounding box center [732, 201] width 6 height 6
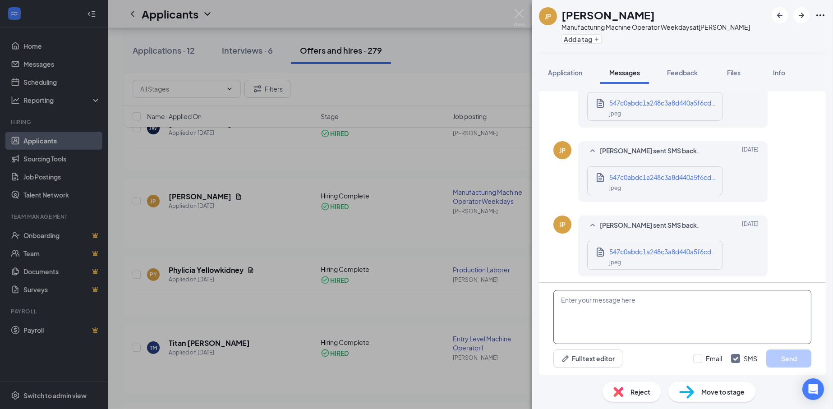
scroll to position [536, 0]
click at [610, 316] on textarea at bounding box center [682, 317] width 258 height 54
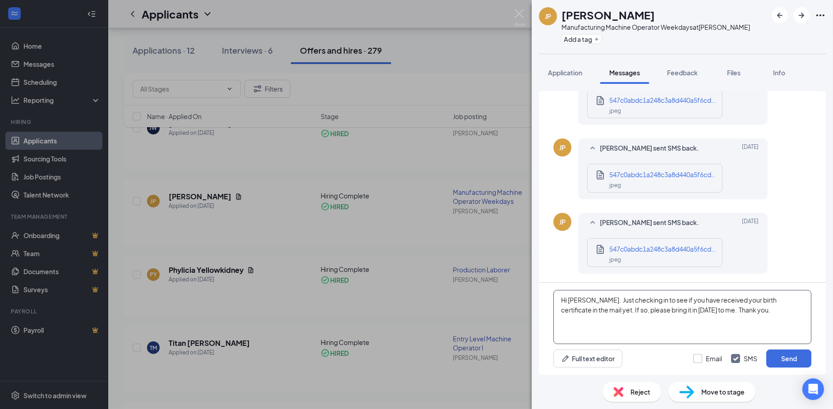
type textarea "Hi [PERSON_NAME]. Just checking in to see if you have received your birth certi…"
click at [698, 362] on input "Email" at bounding box center [707, 358] width 29 height 9
checkbox input "true"
click at [777, 355] on button "Send" at bounding box center [788, 358] width 45 height 18
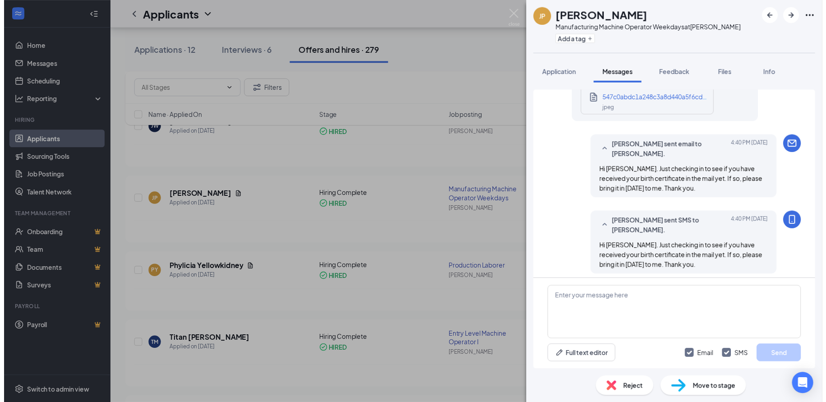
scroll to position [691, 0]
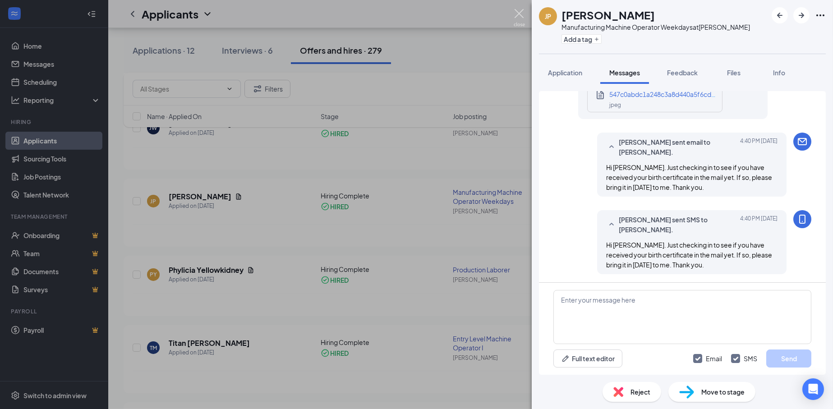
click at [514, 18] on img at bounding box center [518, 18] width 11 height 18
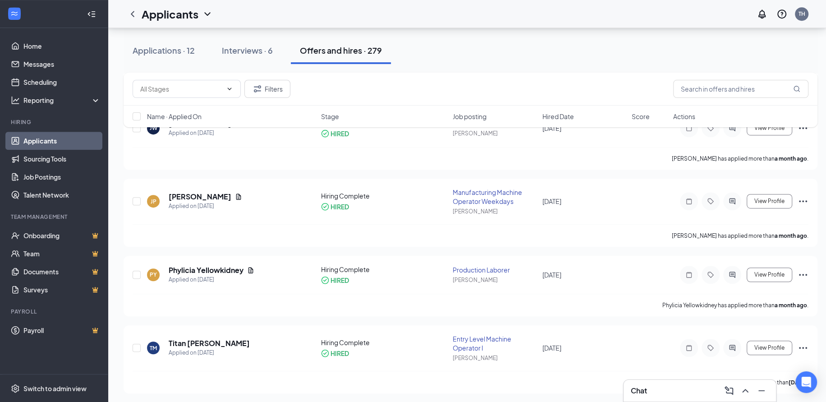
click at [515, 16] on div "Applicants TH" at bounding box center [467, 14] width 718 height 28
click at [751, 394] on button at bounding box center [745, 390] width 14 height 14
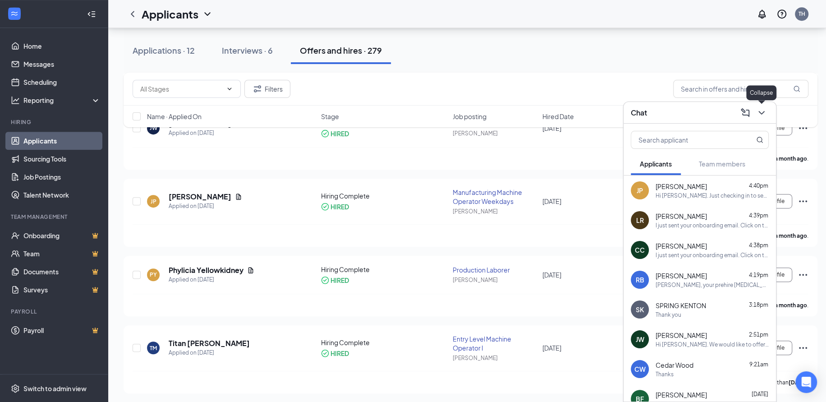
click at [761, 118] on button at bounding box center [761, 112] width 14 height 14
